Goal: Task Accomplishment & Management: Use online tool/utility

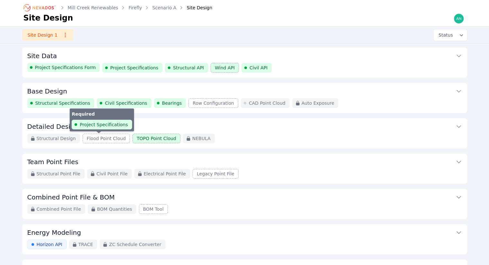
click at [94, 140] on span "Flood Point Cloud" at bounding box center [106, 138] width 39 height 6
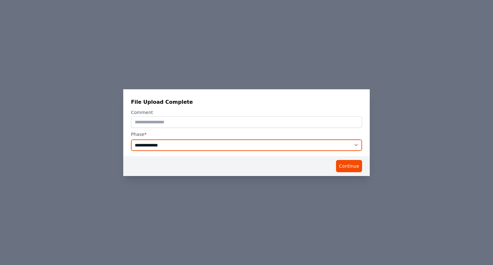
drag, startPoint x: 332, startPoint y: 145, endPoint x: 335, endPoint y: 143, distance: 4.0
click at [333, 144] on select "**********" at bounding box center [246, 145] width 231 height 12
select select "**********"
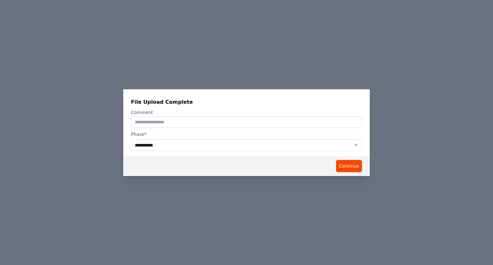
click at [131, 139] on select "**********" at bounding box center [246, 145] width 231 height 12
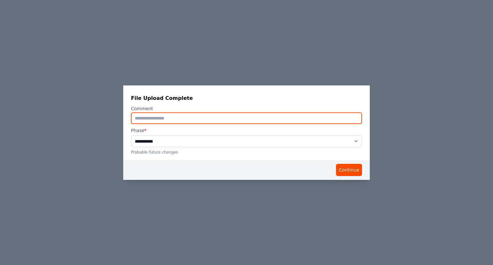
click at [271, 116] on input "text" at bounding box center [246, 118] width 231 height 12
type input "**********"
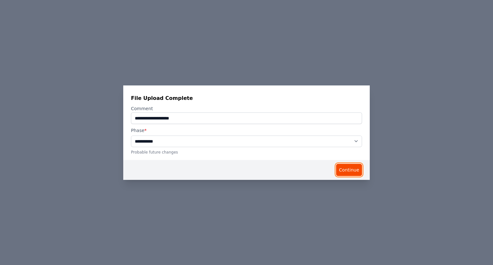
click at [351, 172] on button "Continue" at bounding box center [349, 170] width 26 height 12
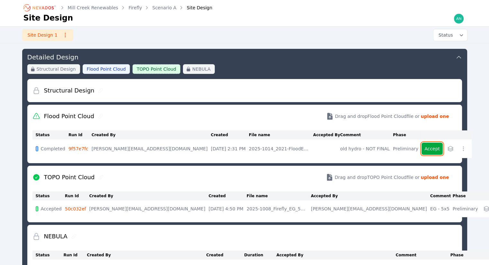
click at [421, 150] on button "Accept" at bounding box center [431, 149] width 21 height 12
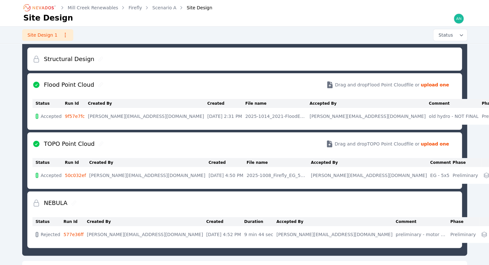
scroll to position [134, 0]
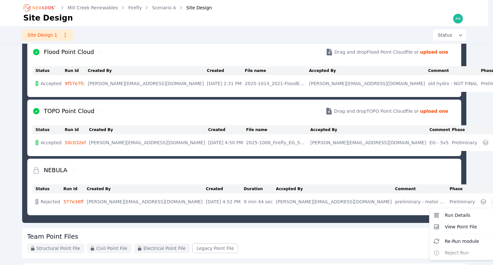
click at [488, 204] on icon "button" at bounding box center [496, 202] width 6 height 6
click at [445, 243] on span "Re-Run module" at bounding box center [462, 241] width 34 height 6
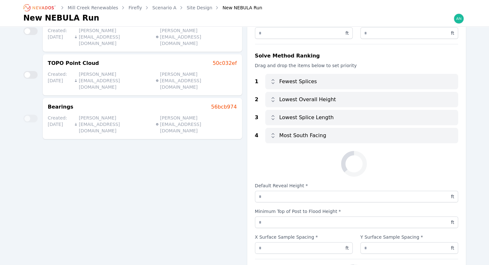
scroll to position [64, 0]
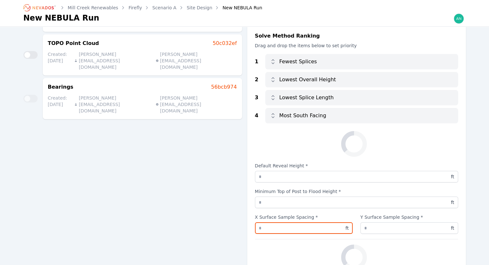
click at [313, 229] on input "*" at bounding box center [304, 228] width 98 height 12
type input "*"
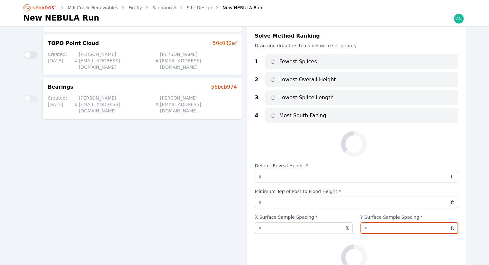
click at [376, 227] on input "*" at bounding box center [409, 228] width 98 height 12
type input "*"
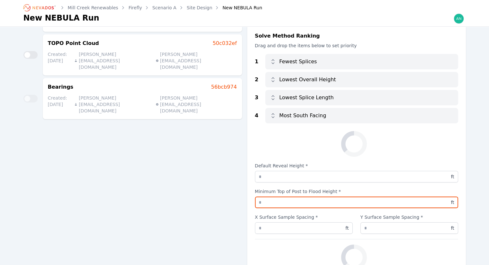
click at [332, 206] on input "*" at bounding box center [356, 203] width 203 height 12
type input "***"
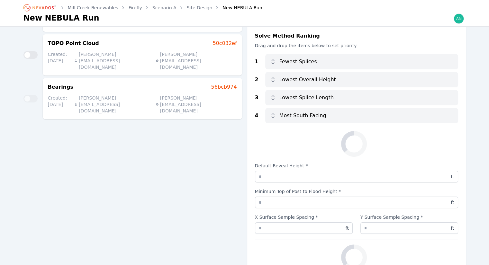
click at [199, 183] on div "Inputs Flood Point Cloud 9f57e7fc Created: 10/14/25 andrew@nevados.solar andrew…" at bounding box center [132, 126] width 218 height 303
drag, startPoint x: 199, startPoint y: 183, endPoint x: 255, endPoint y: 151, distance: 65.0
click at [199, 182] on div "Inputs Flood Point Cloud 9f57e7fc Created: 10/14/25 andrew@nevados.solar andrew…" at bounding box center [132, 126] width 218 height 303
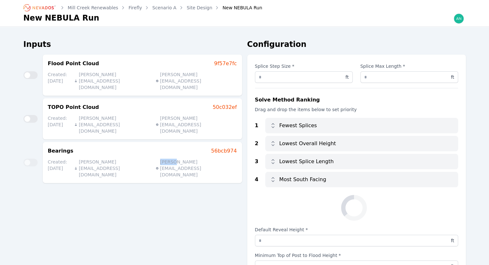
scroll to position [0, 0]
click at [190, 182] on div "Inputs Flood Point Cloud 9f57e7fc Created: 10/14/25 andrew@nevados.solar andrew…" at bounding box center [132, 191] width 218 height 303
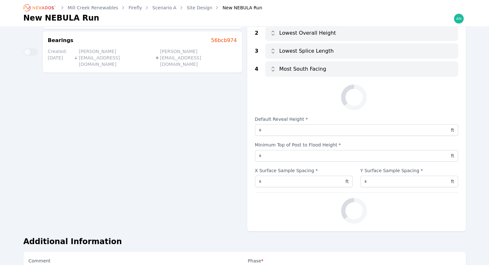
scroll to position [194, 0]
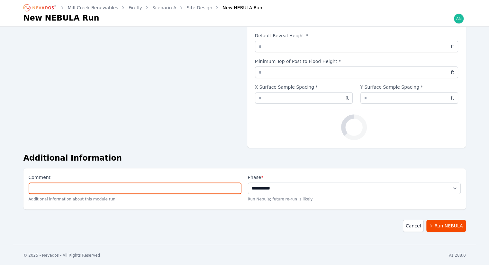
click at [178, 190] on input "Comment" at bounding box center [135, 188] width 213 height 12
type input "**********"
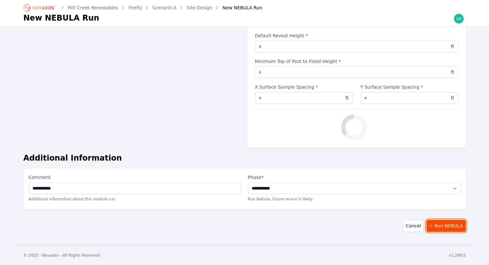
click at [445, 225] on button "Run NEBULA" at bounding box center [445, 226] width 39 height 12
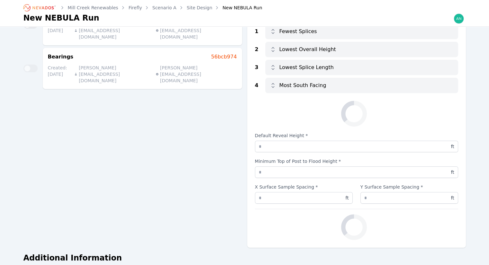
scroll to position [0, 0]
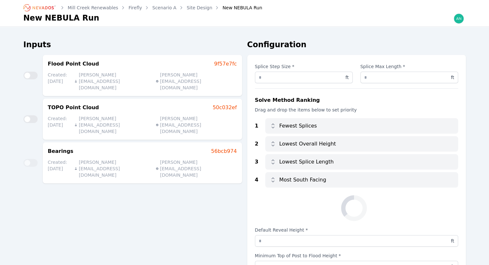
click at [229, 208] on div "Inputs Flood Point Cloud 9f57e7fc Created: 10/14/25 andrew@nevados.solar andrew…" at bounding box center [132, 191] width 218 height 303
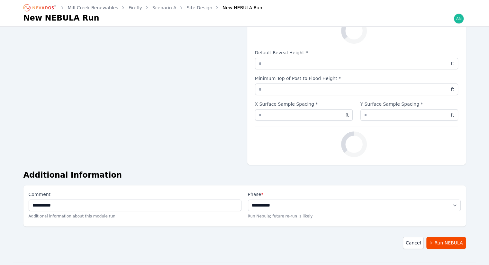
scroll to position [193, 0]
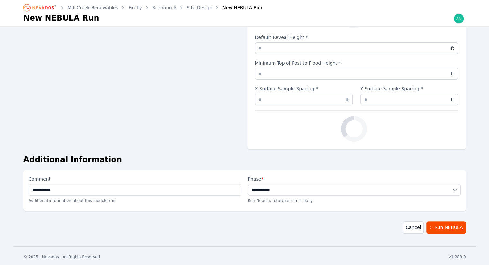
click at [187, 9] on link "Site Design" at bounding box center [200, 7] width 26 height 6
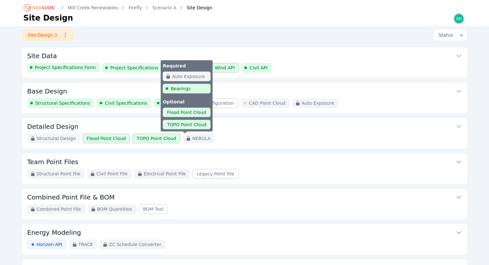
click at [192, 139] on span "NEBULA" at bounding box center [201, 138] width 18 height 6
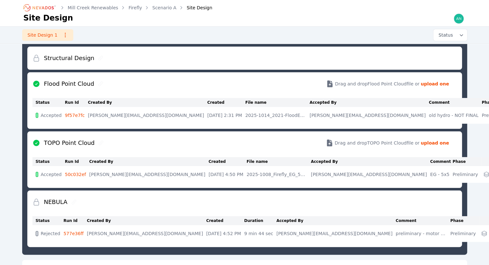
scroll to position [161, 0]
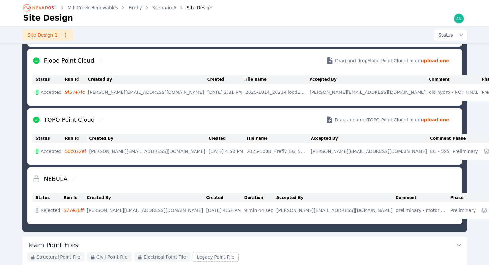
scroll to position [129, 0]
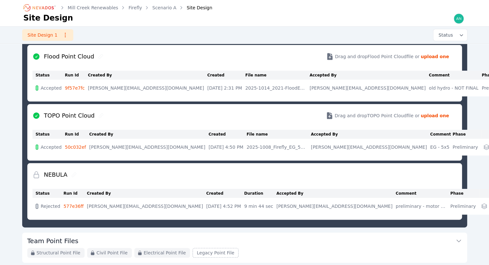
click at [431, 186] on div "Status Run Id Created By Created Duration Accepted By Comment Phase Rejected 57…" at bounding box center [244, 202] width 424 height 33
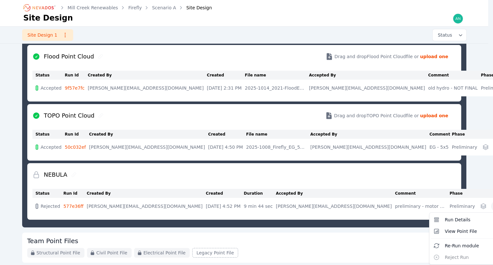
click at [493, 205] on icon "button" at bounding box center [496, 206] width 6 height 6
click at [437, 177] on div "NEBULA Status Run Id Created By Created Duration Accepted By Comment Phase Reje…" at bounding box center [244, 191] width 434 height 57
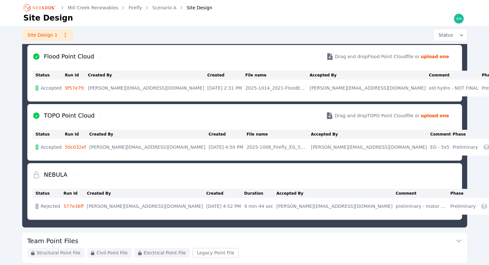
click at [437, 177] on div "NEBULA" at bounding box center [244, 174] width 424 height 23
click at [437, 176] on div "NEBULA" at bounding box center [244, 174] width 424 height 23
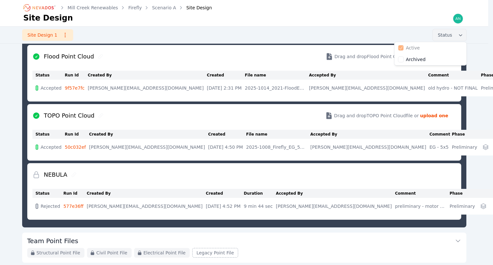
click at [461, 39] on button "Status" at bounding box center [450, 35] width 34 height 12
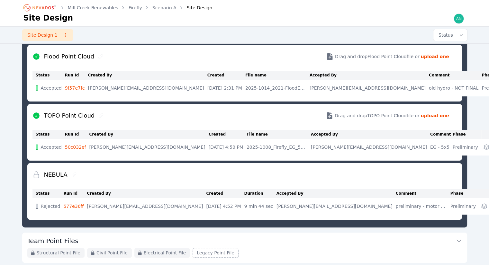
click at [461, 39] on button "Status" at bounding box center [450, 35] width 34 height 12
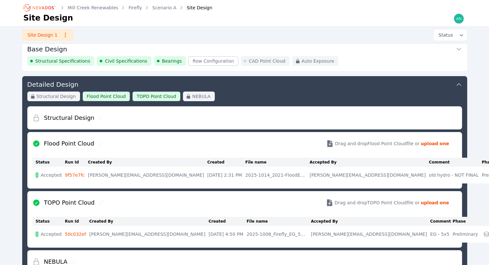
scroll to position [0, 0]
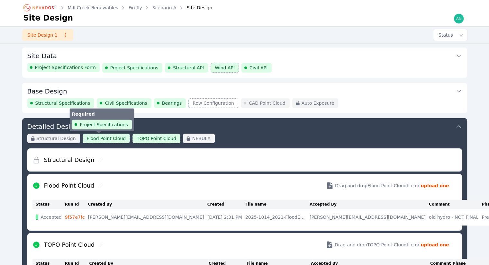
click at [104, 136] on span "Flood Point Cloud" at bounding box center [106, 138] width 39 height 6
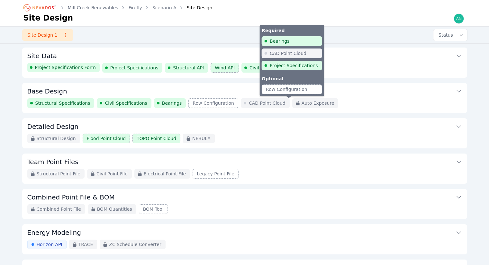
click at [301, 104] on span "Auto Exposure" at bounding box center [317, 103] width 33 height 6
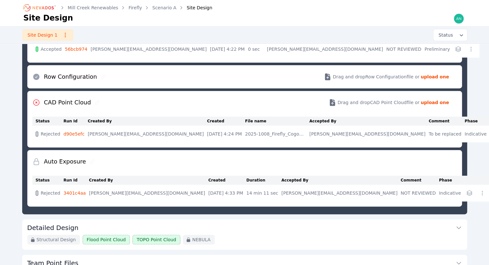
scroll to position [227, 0]
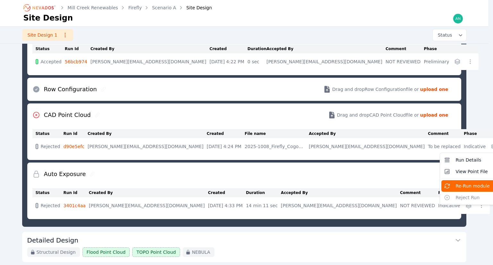
click at [456, 185] on span "Re-Run module" at bounding box center [473, 186] width 34 height 6
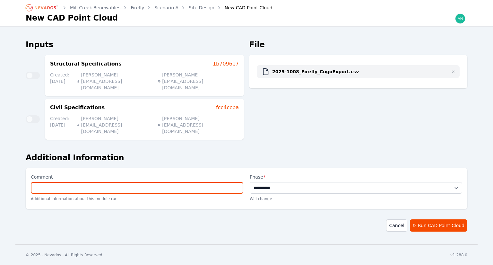
click at [218, 182] on input "Comment" at bounding box center [137, 188] width 213 height 12
type input "**********"
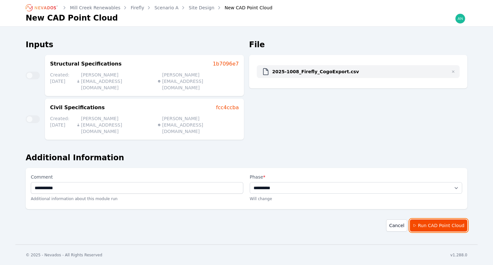
click at [445, 219] on button "Run CAD Point Cloud" at bounding box center [439, 225] width 58 height 12
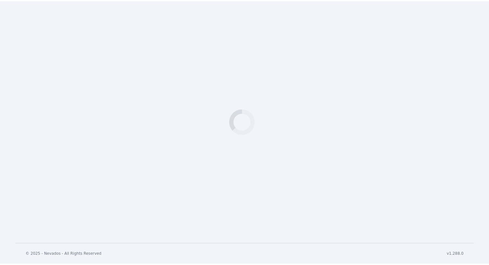
scroll to position [282, 0]
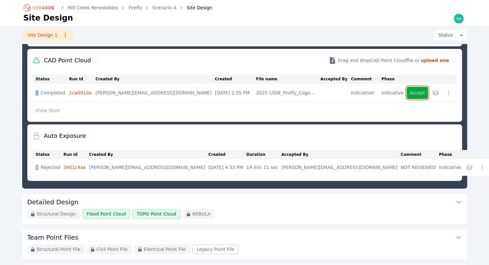
click at [417, 88] on button "Accept" at bounding box center [416, 93] width 21 height 12
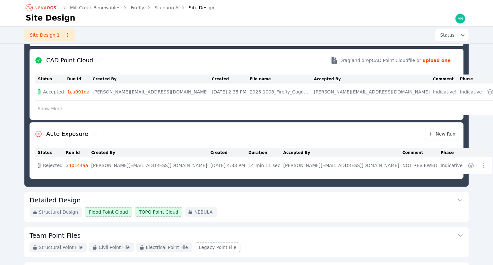
click at [481, 164] on icon "button" at bounding box center [484, 165] width 6 height 6
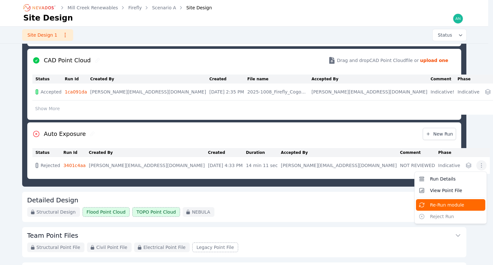
click at [430, 203] on button "Re-Run module" at bounding box center [450, 205] width 69 height 12
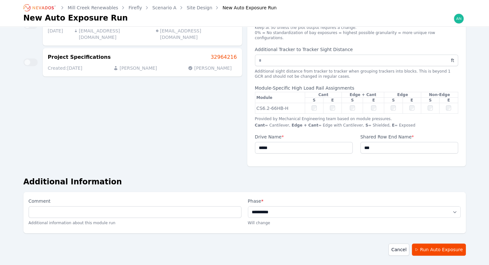
scroll to position [113, 0]
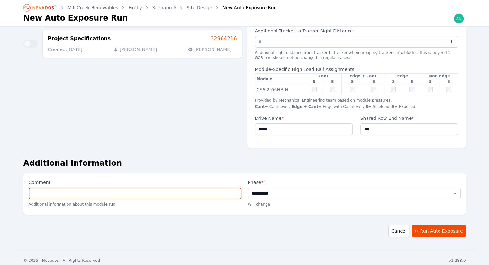
click at [213, 188] on input "Comment" at bounding box center [135, 194] width 213 height 12
type input "**********"
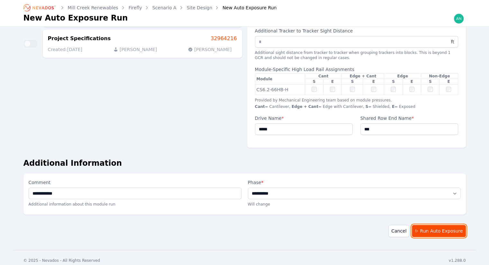
click at [434, 225] on button "Run Auto Exposure" at bounding box center [439, 231] width 54 height 12
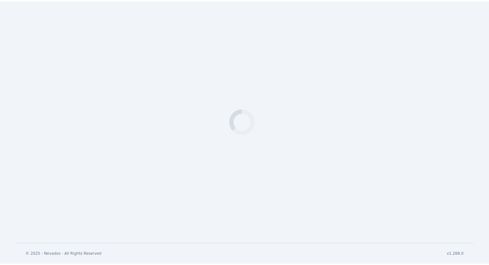
scroll to position [355, 0]
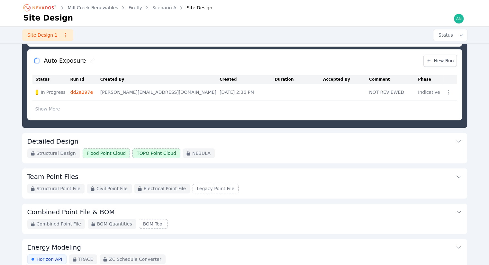
click at [260, 26] on div "Mill Creek Renewables Firefly Scenario A Site Design Site Design" at bounding box center [244, 13] width 463 height 26
click at [380, 149] on div "Structural Design Flood Point Cloud TOPO Point Cloud NEBULA" at bounding box center [244, 153] width 434 height 10
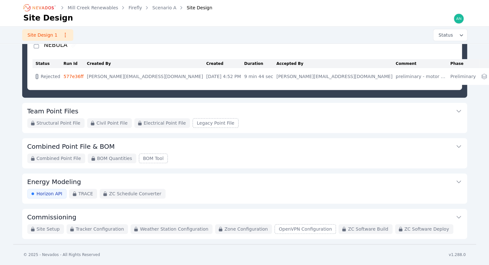
scroll to position [69, 0]
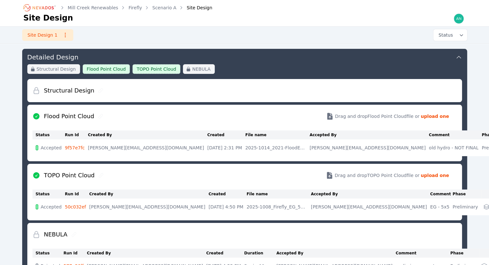
click at [160, 7] on link "Scenario A" at bounding box center [164, 7] width 24 height 6
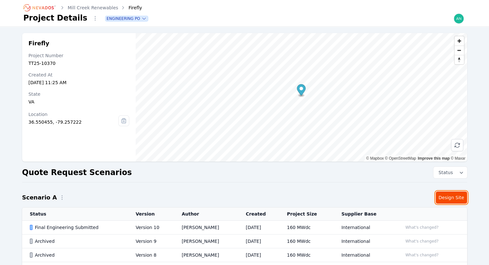
click at [448, 196] on link "Design Site" at bounding box center [450, 197] width 31 height 12
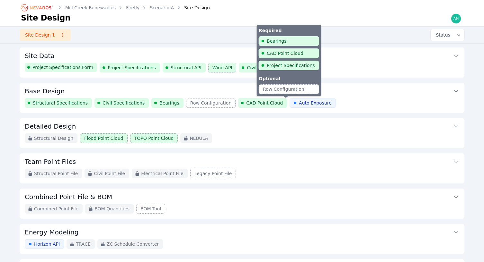
click at [292, 104] on icon at bounding box center [294, 103] width 5 height 5
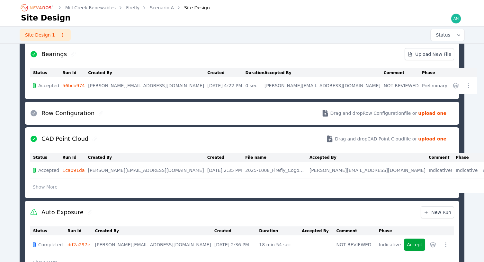
scroll to position [355, 0]
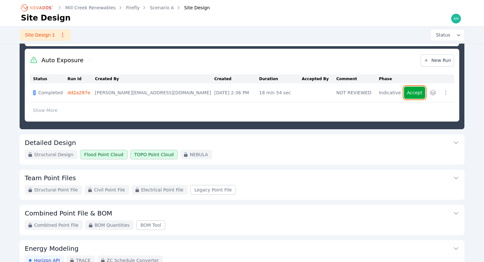
click at [416, 89] on button "Accept" at bounding box center [414, 93] width 21 height 12
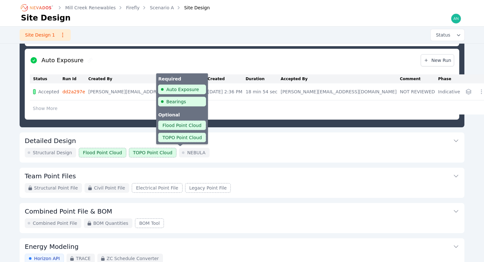
click at [187, 152] on span "NEBULA" at bounding box center [196, 153] width 18 height 6
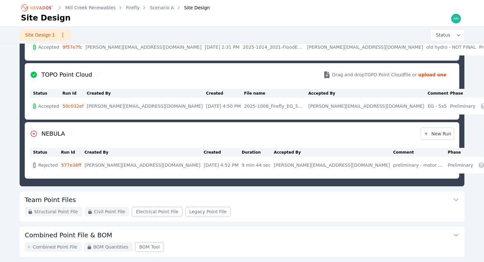
scroll to position [198, 0]
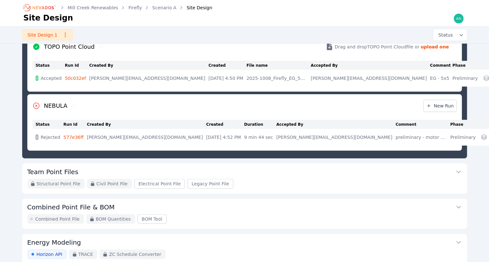
click at [493, 138] on icon "button" at bounding box center [496, 137] width 6 height 6
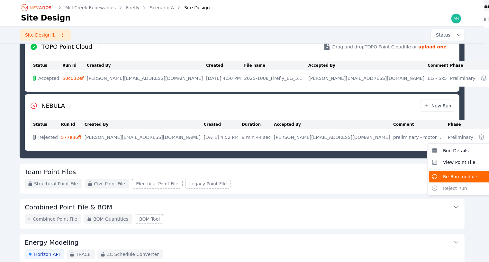
click at [431, 175] on button "Re-Run module" at bounding box center [463, 177] width 69 height 12
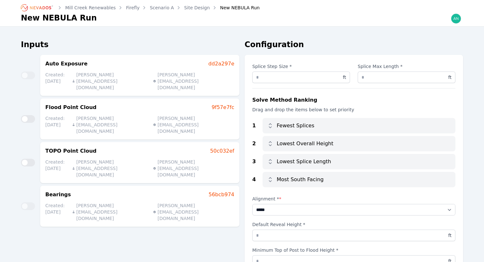
scroll to position [64, 0]
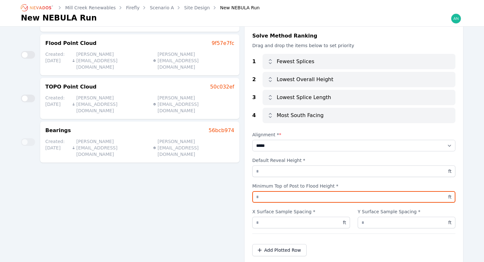
click at [315, 200] on input "*" at bounding box center [353, 197] width 203 height 12
type input "***"
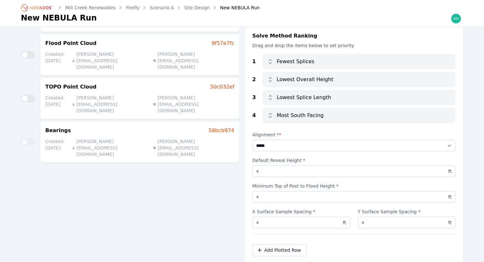
click at [183, 199] on div "Inputs Auto Exposure dd2a297e Created: 10/14/25 andrew@nevados.solar andrew@nev…" at bounding box center [130, 119] width 218 height 289
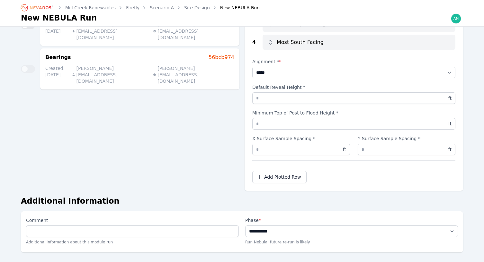
scroll to position [161, 0]
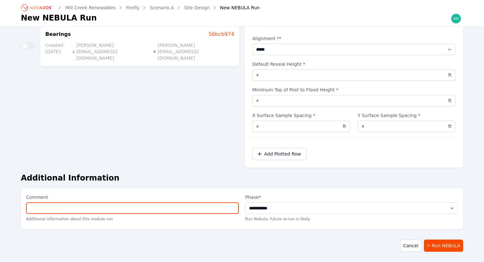
click at [222, 213] on input "Comment" at bounding box center [132, 209] width 213 height 12
type input "**********"
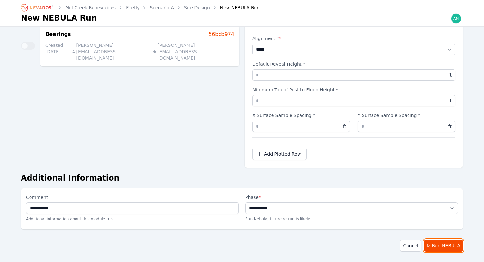
click at [457, 242] on button "Run NEBULA" at bounding box center [443, 246] width 39 height 12
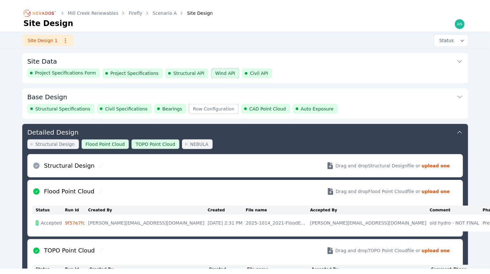
scroll to position [243, 0]
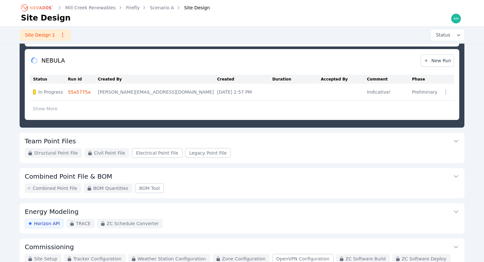
click at [8, 128] on div "Mill Creek Renewables Firefly Scenario A Site Design Site Design Site Design 1 …" at bounding box center [242, 16] width 484 height 518
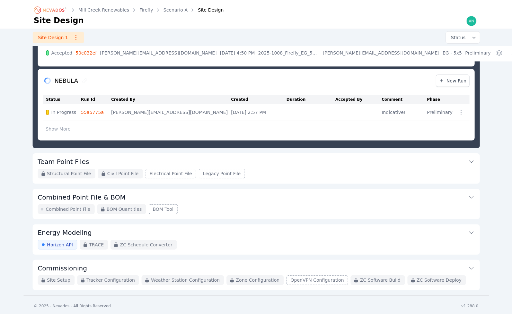
scroll to position [220, 0]
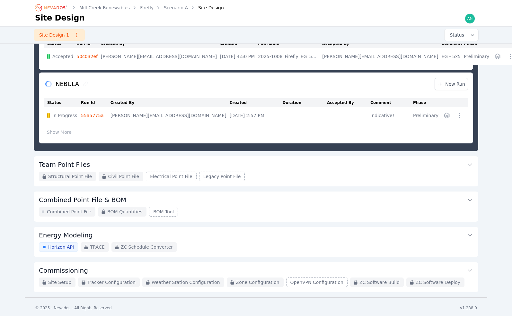
click at [488, 147] on div "Mill Creek Renewables Firefly Scenario A Site Design Site Design Site Design 1 …" at bounding box center [256, 39] width 512 height 518
click at [13, 132] on div "Mill Creek Renewables Firefly Scenario A Site Design Site Design Site Design 1 …" at bounding box center [256, 39] width 512 height 518
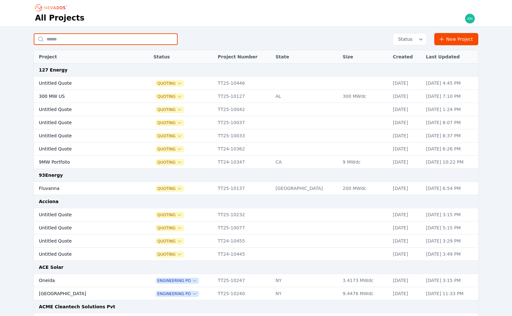
click at [60, 38] on input "text" at bounding box center [106, 39] width 144 height 12
type input "*"
type input "**********"
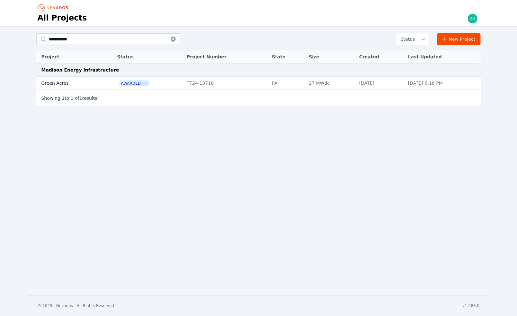
click at [93, 79] on td "Green Acres" at bounding box center [69, 83] width 66 height 13
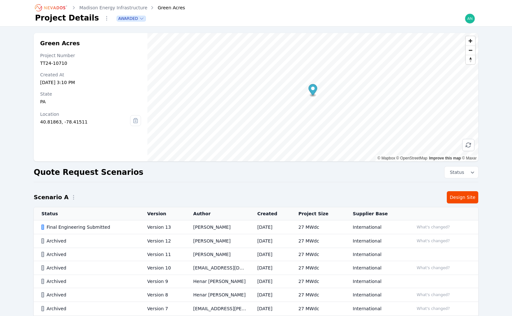
click at [366, 230] on td "International" at bounding box center [375, 228] width 61 height 14
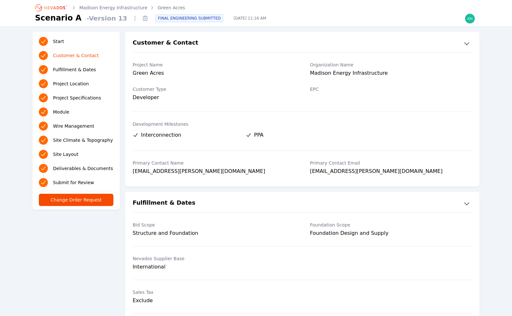
click at [117, 6] on link "Madison Energy Infrastructure" at bounding box center [113, 7] width 68 height 6
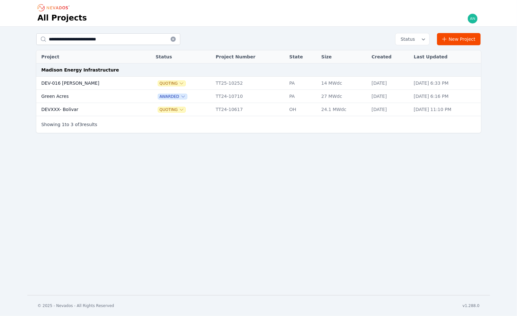
click at [79, 94] on td "Green Acres" at bounding box center [89, 96] width 106 height 13
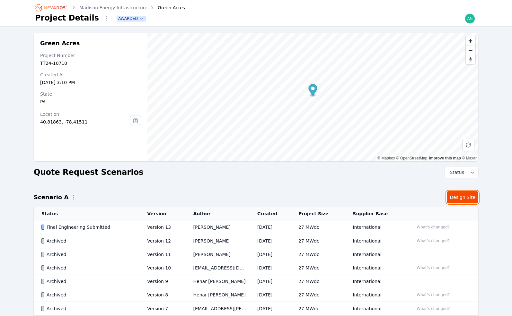
click at [460, 200] on link "Design Site" at bounding box center [462, 197] width 31 height 12
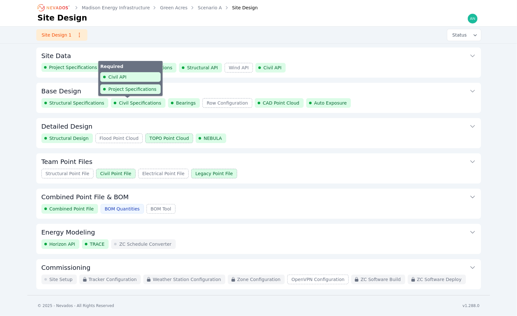
click at [141, 103] on span "Civil Specifications" at bounding box center [140, 103] width 42 height 6
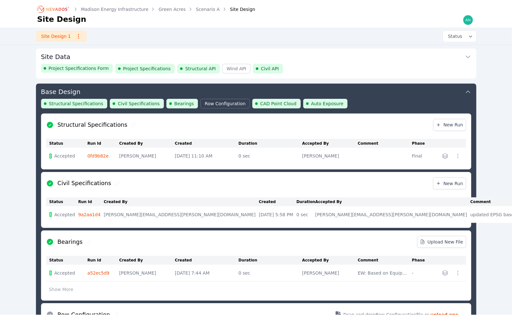
scroll to position [34, 0]
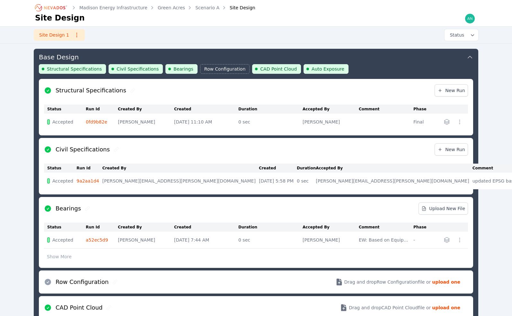
click at [97, 179] on link "9a2aa1d4" at bounding box center [87, 181] width 22 height 5
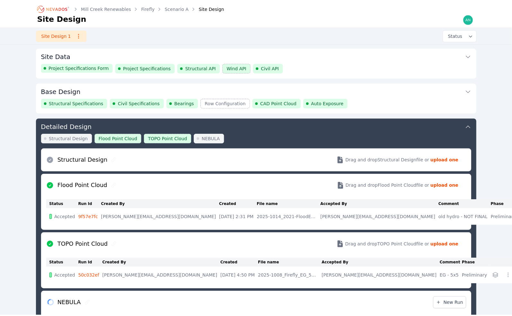
scroll to position [220, 0]
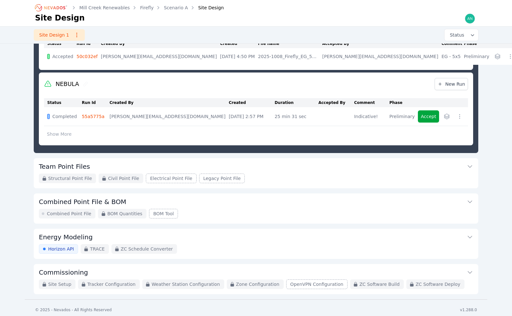
click at [102, 117] on link "55a5775a" at bounding box center [93, 116] width 23 height 5
